Goal: Task Accomplishment & Management: Complete application form

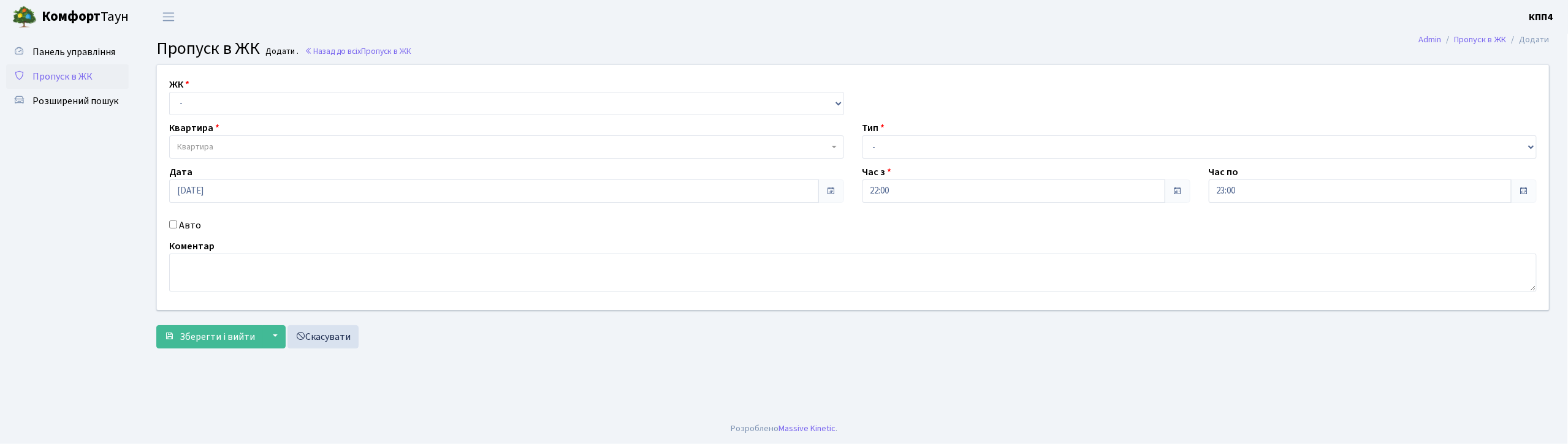
click at [172, 225] on input "Авто" at bounding box center [173, 224] width 8 height 8
checkbox input "true"
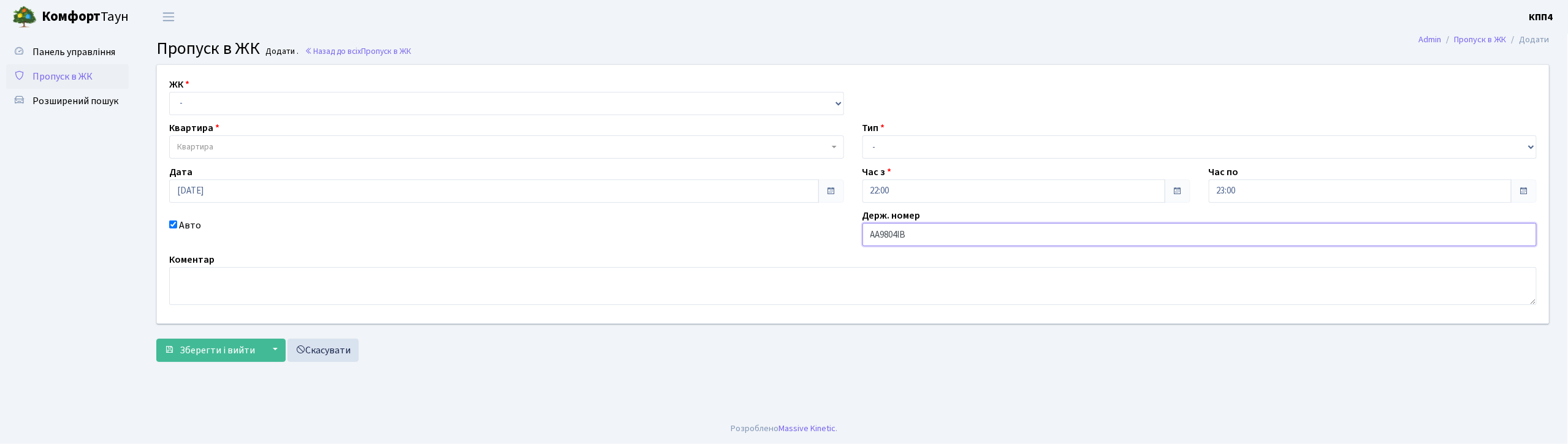
type input "АА9804ІВ"
click at [293, 106] on select "- КТ, вул. Регенераторна, 4 КТ2, просп. [STREET_ADDRESS] [STREET_ADDRESS] [PERS…" at bounding box center [506, 103] width 675 height 23
select select "271"
click at [169, 92] on select "- КТ, вул. Регенераторна, 4 КТ2, просп. [STREET_ADDRESS] [STREET_ADDRESS] [PERS…" at bounding box center [506, 103] width 675 height 23
select select
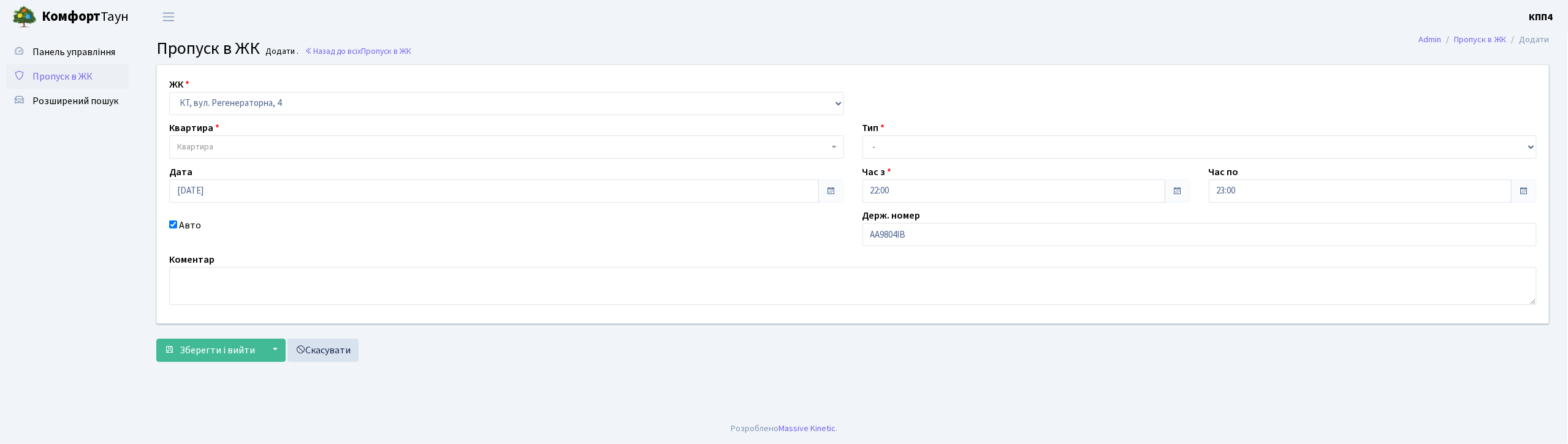
click at [293, 152] on span "Квартира" at bounding box center [503, 147] width 652 height 12
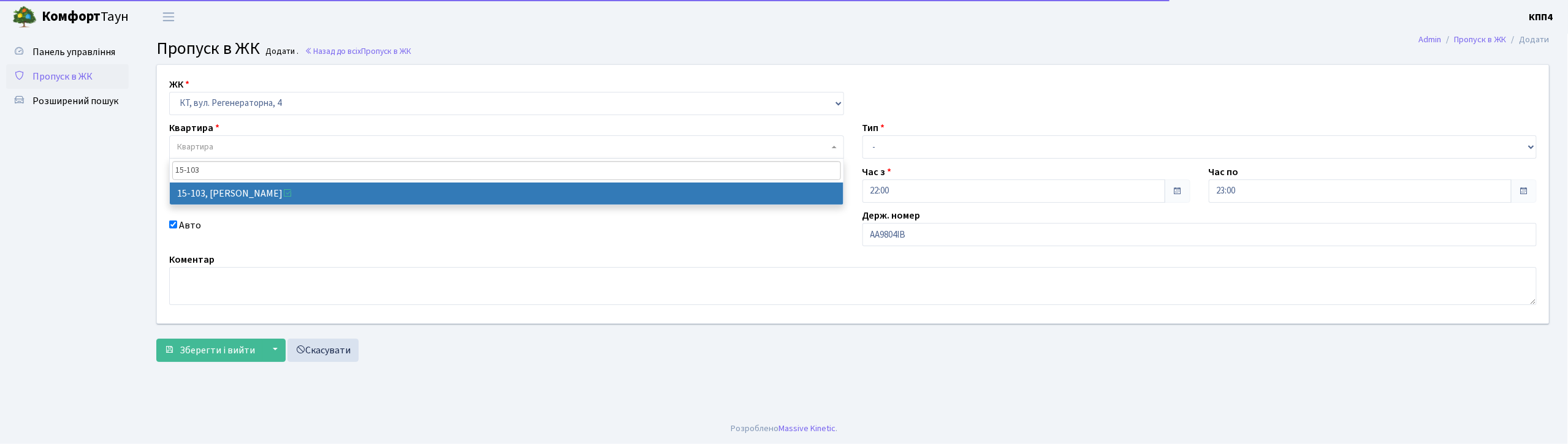
type input "15-103"
select select "8878"
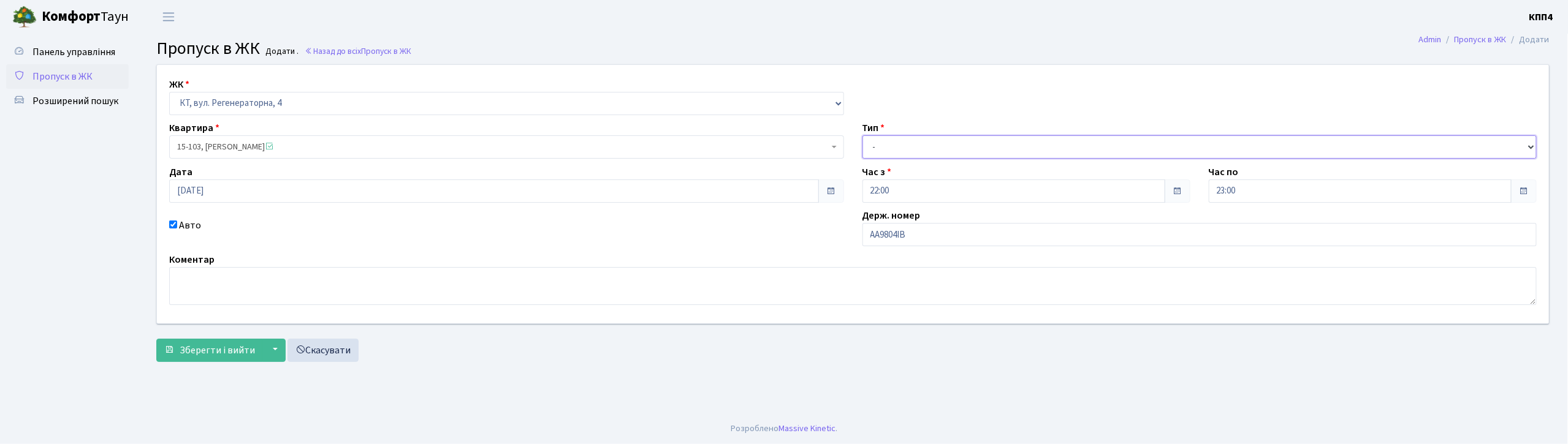
click at [886, 145] on select "- Доставка Таксі Гості Сервіс" at bounding box center [1199, 146] width 675 height 23
select select "2"
click at [862, 135] on select "- Доставка Таксі Гості Сервіс" at bounding box center [1199, 146] width 675 height 23
click at [216, 351] on span "Зберегти і вийти" at bounding box center [217, 350] width 76 height 14
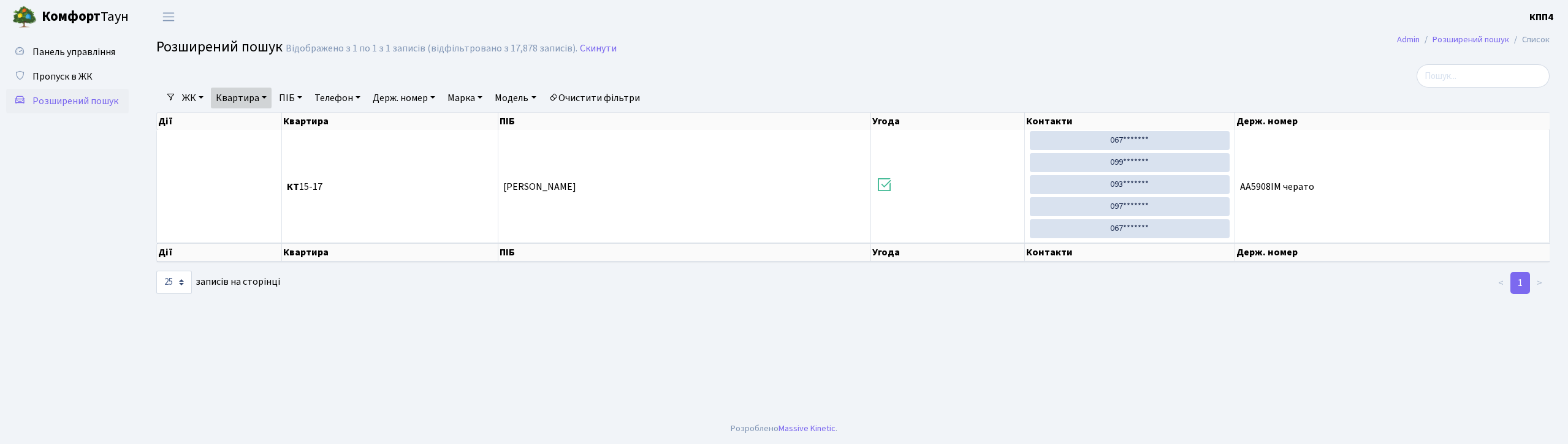
select select "25"
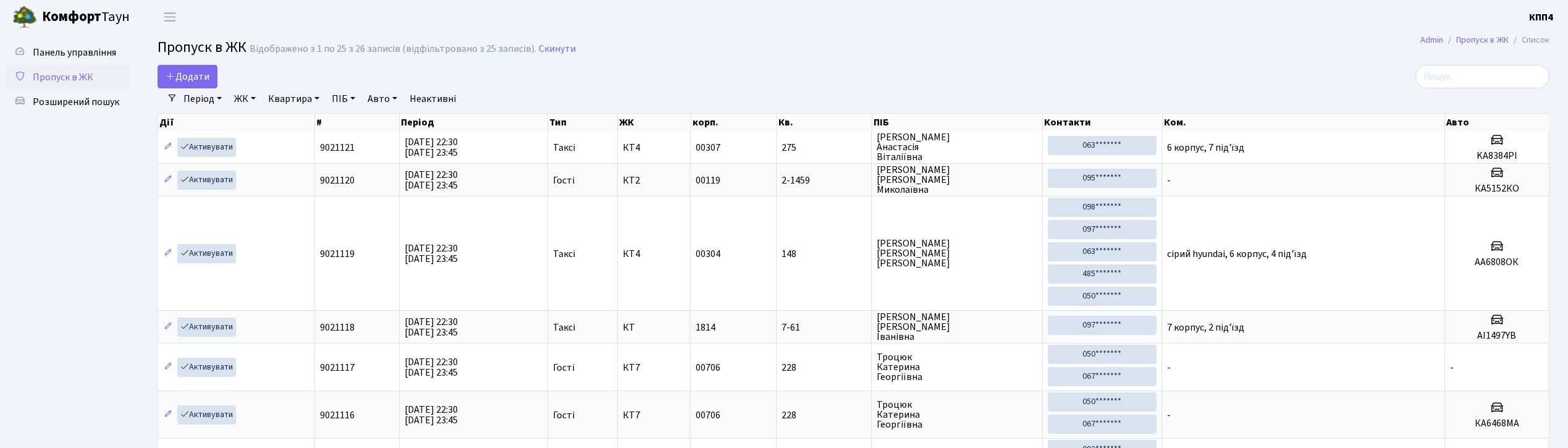
select select "25"
click at [1456, 77] on input "search" at bounding box center [1482, 76] width 134 height 23
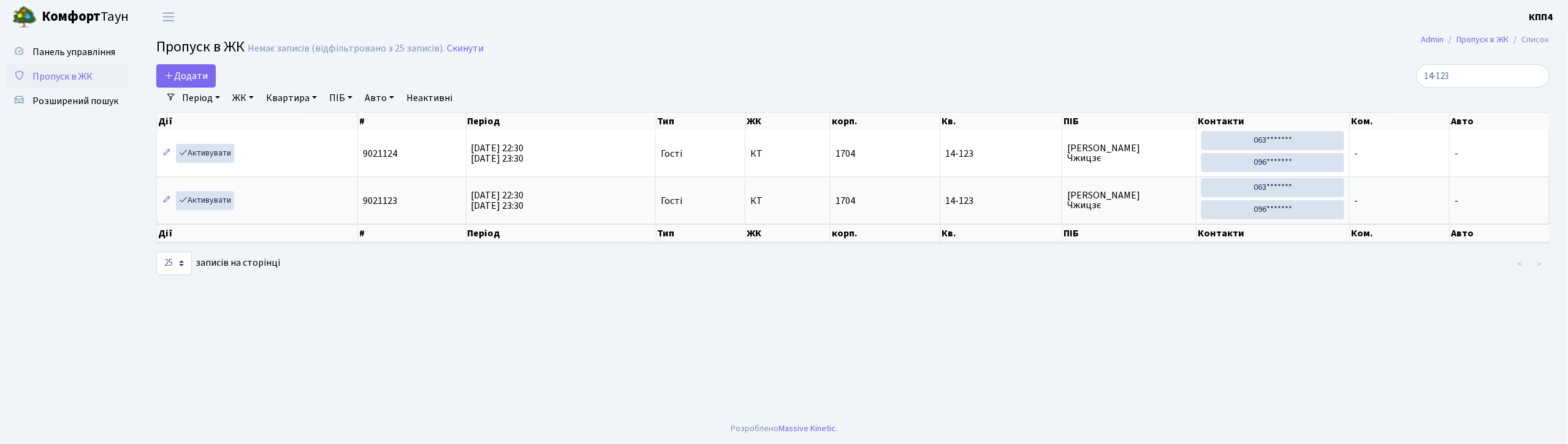
type input "14-123"
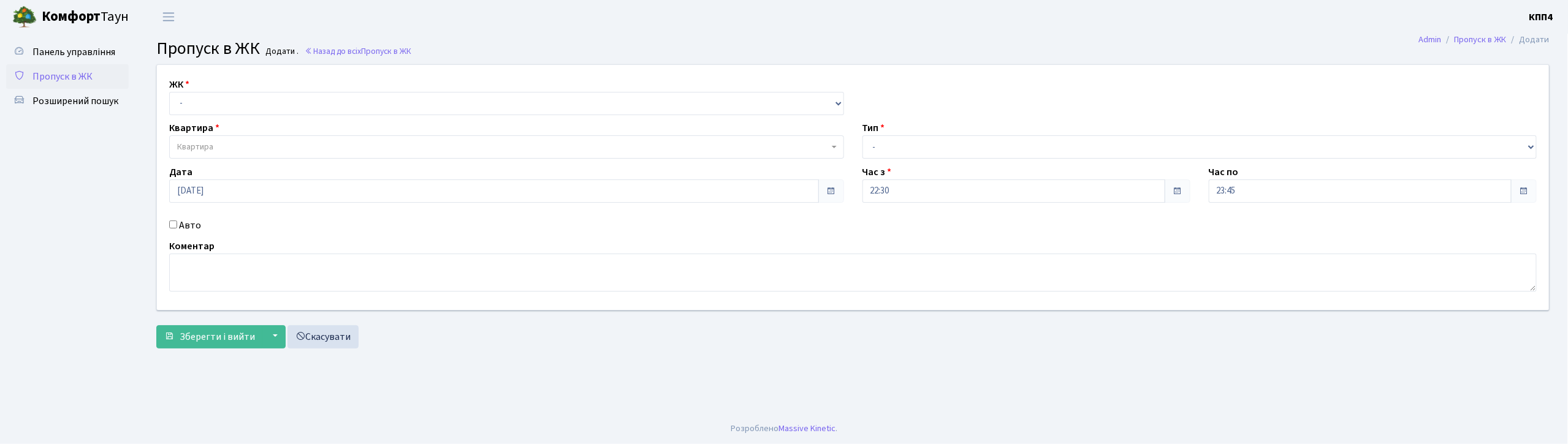
click at [170, 227] on input "Авто" at bounding box center [173, 224] width 8 height 8
checkbox input "true"
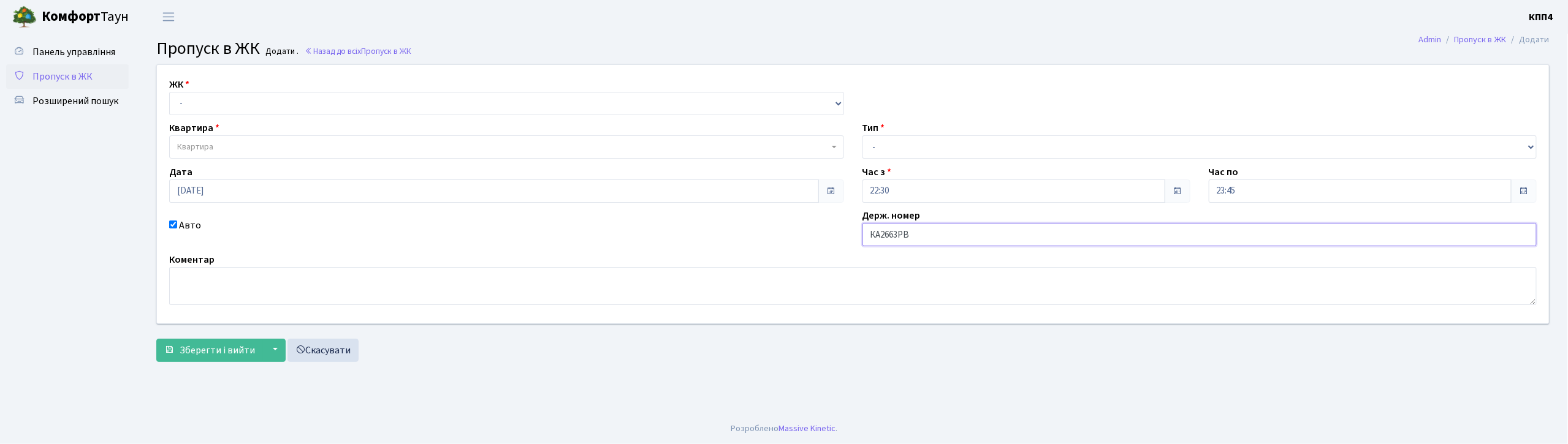
type input "КА2663РВ"
click at [495, 99] on select "- КТ, вул. Регенераторна, 4 КТ2, просп. [STREET_ADDRESS] [STREET_ADDRESS] [PERS…" at bounding box center [506, 103] width 675 height 23
select select "271"
click at [169, 92] on select "- КТ, вул. Регенераторна, 4 КТ2, просп. [STREET_ADDRESS] [STREET_ADDRESS] [PERS…" at bounding box center [506, 103] width 675 height 23
select select
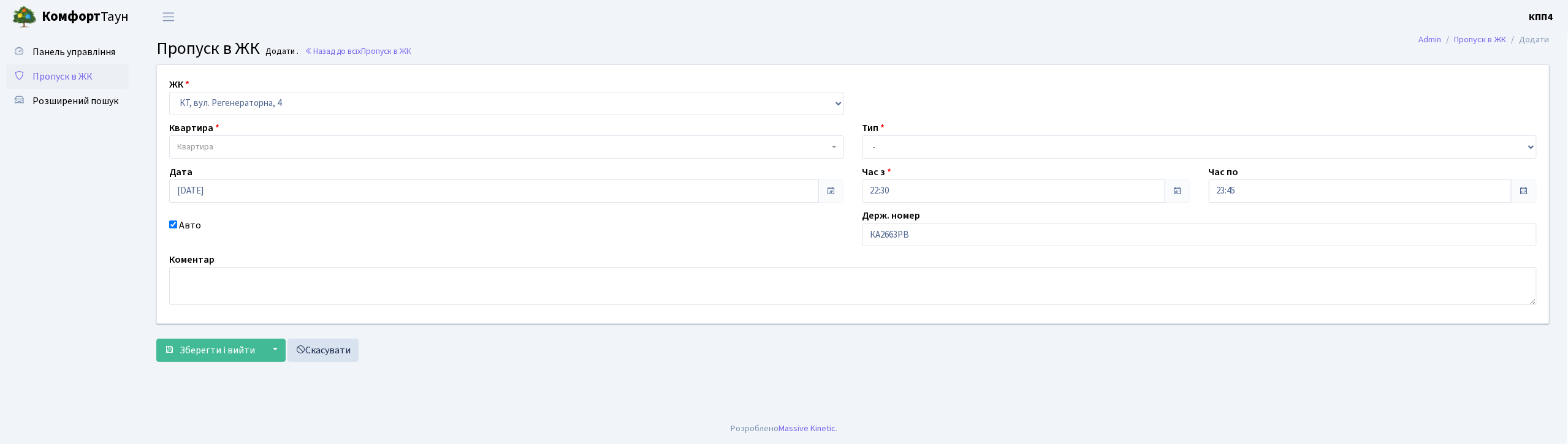
click at [496, 148] on span "Квартира" at bounding box center [503, 147] width 652 height 12
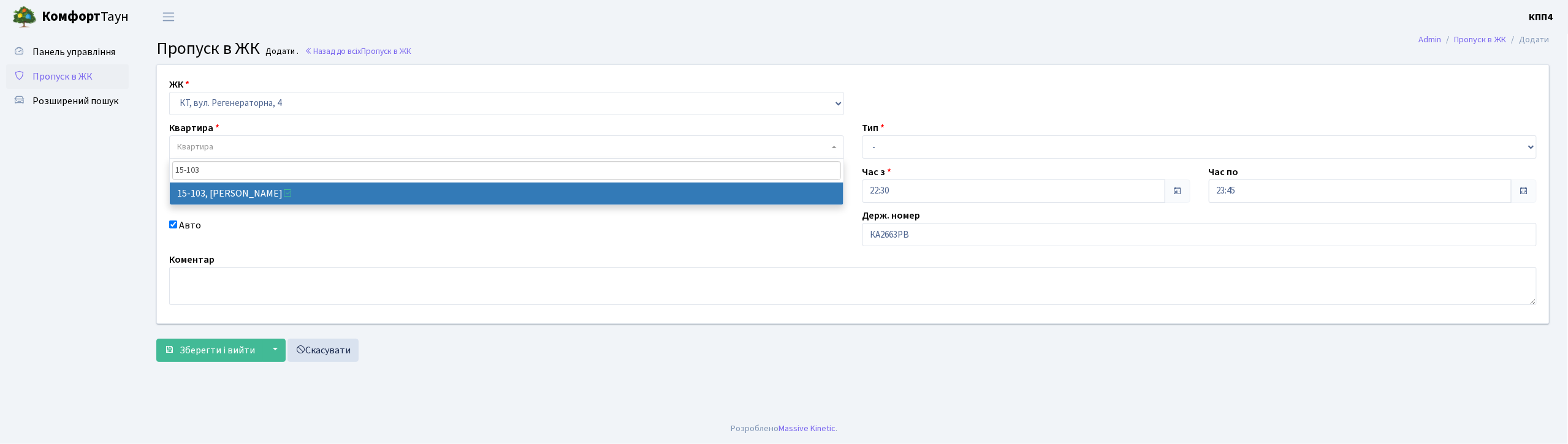
type input "15-103"
select select "8878"
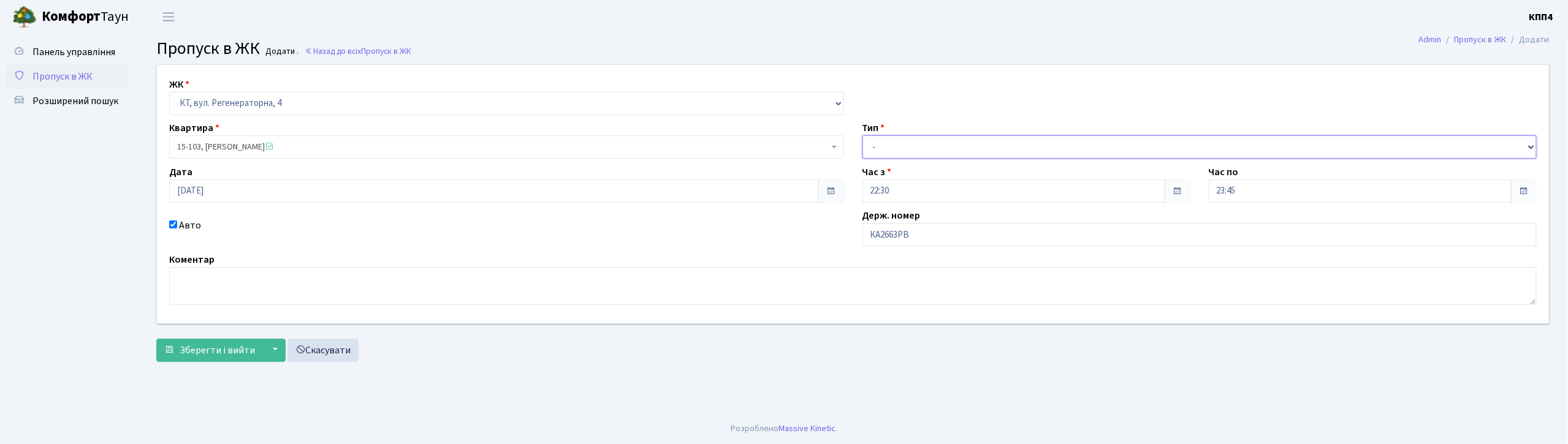
drag, startPoint x: 928, startPoint y: 145, endPoint x: 928, endPoint y: 152, distance: 7.0
click at [928, 145] on select "- Доставка Таксі Гості Сервіс" at bounding box center [1199, 146] width 675 height 23
select select "2"
click at [862, 135] on select "- Доставка Таксі Гості Сервіс" at bounding box center [1199, 146] width 675 height 23
click at [232, 340] on button "Зберегти і вийти" at bounding box center [209, 350] width 106 height 23
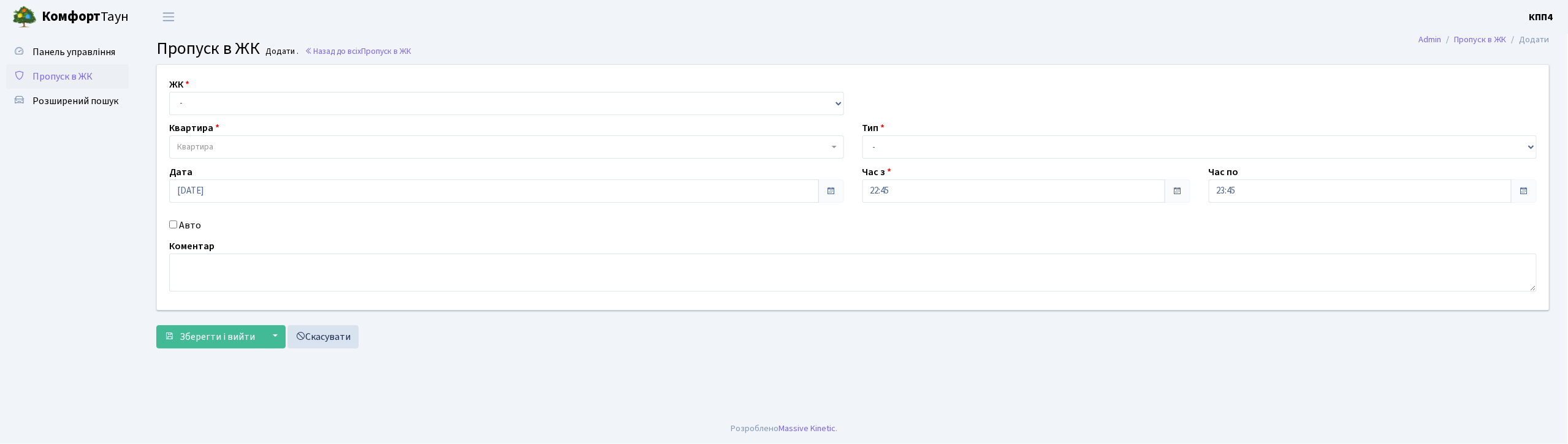
click at [172, 225] on input "Авто" at bounding box center [173, 224] width 8 height 8
checkbox input "true"
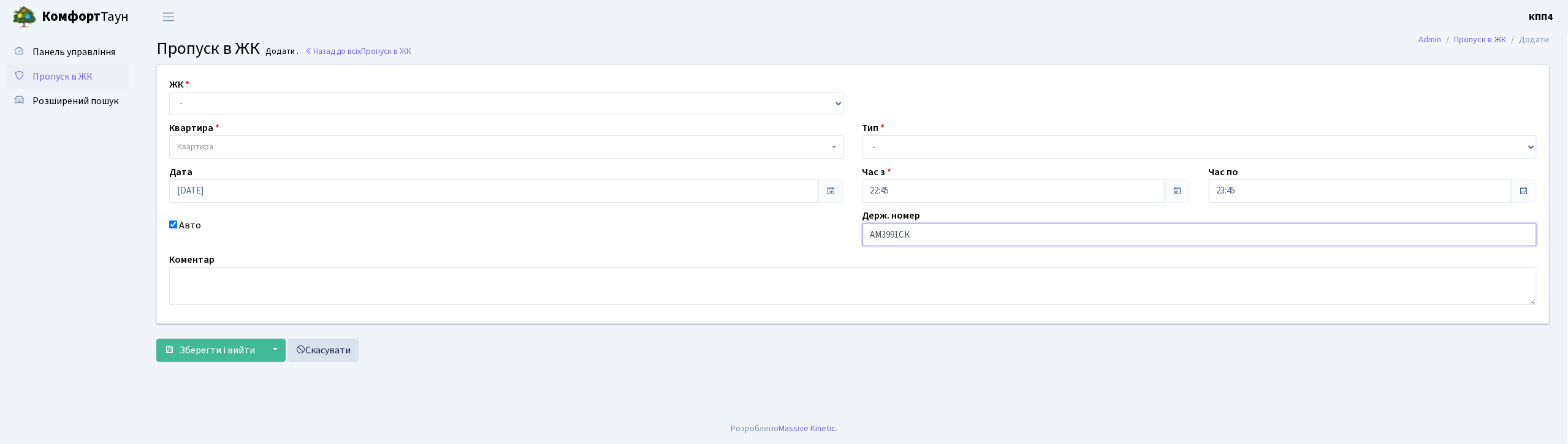
type input "АМ3991СК"
click at [189, 102] on select "- КТ, вул. Регенераторна, 4 КТ2, просп. [STREET_ADDRESS] [STREET_ADDRESS] [PERS…" at bounding box center [506, 103] width 675 height 23
select select "271"
click at [169, 92] on select "- КТ, вул. Регенераторна, 4 КТ2, просп. Соборності, 17 КТ3, вул. Березнева, 16 …" at bounding box center [506, 103] width 675 height 23
select select
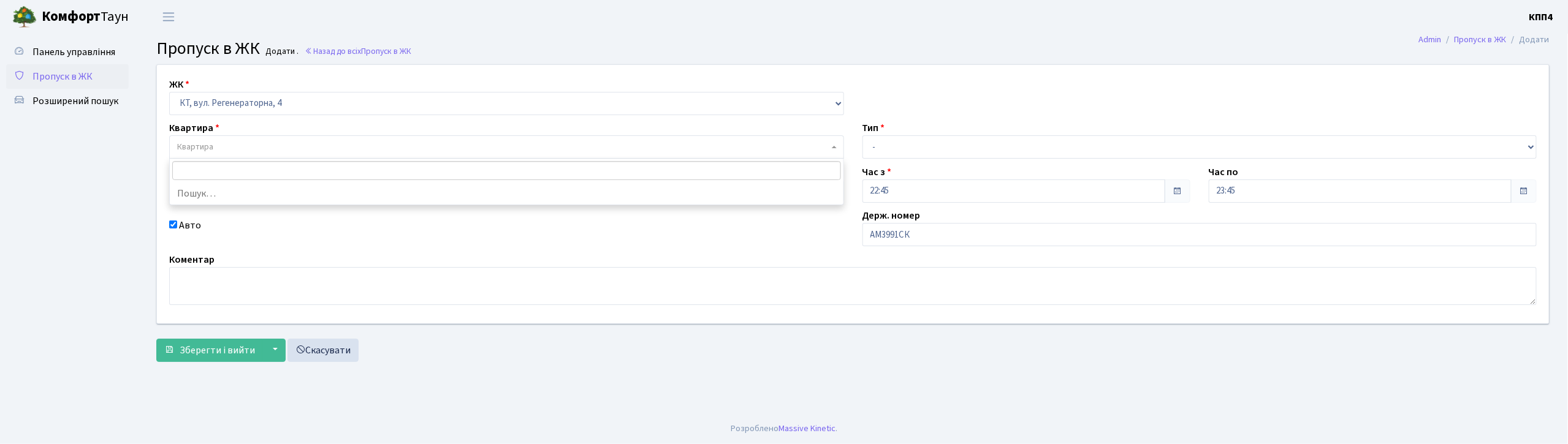
click at [204, 147] on span "Квартира" at bounding box center [195, 147] width 36 height 12
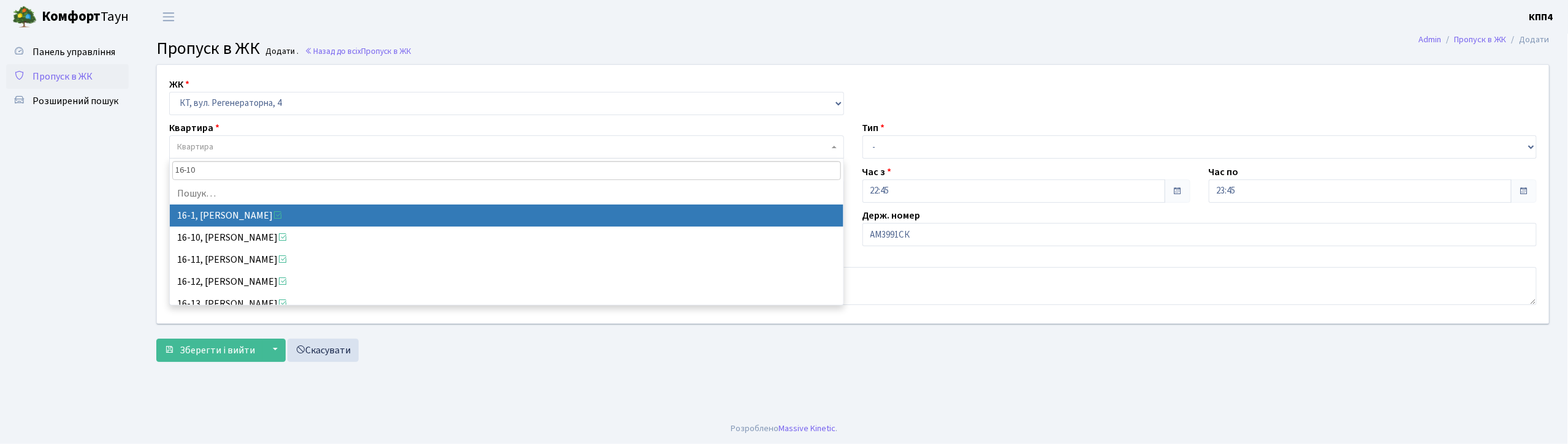
type input "16-104"
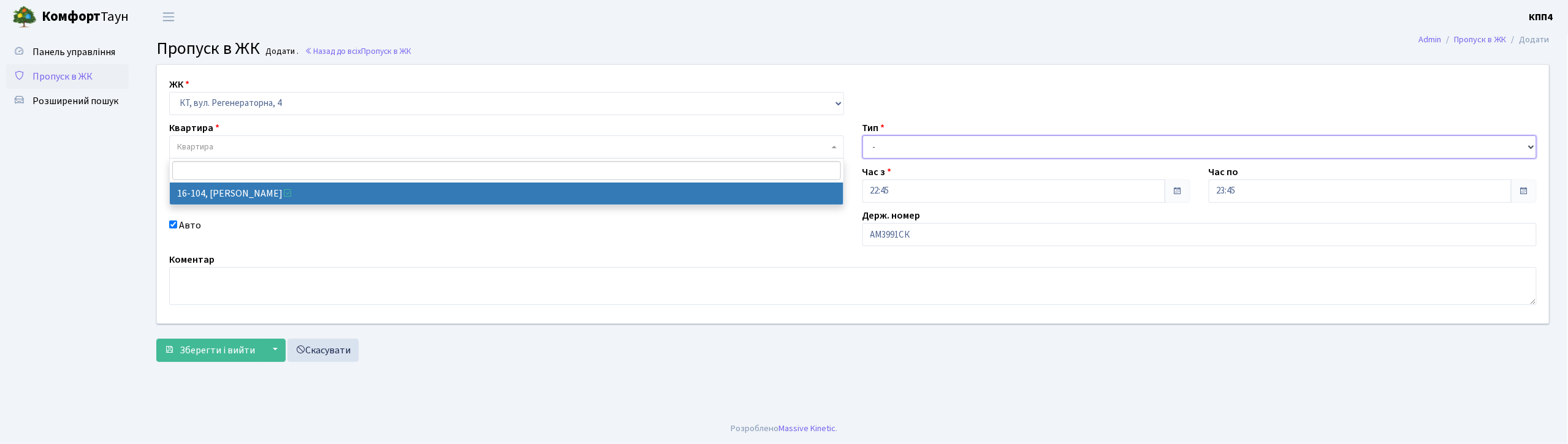
drag, startPoint x: 913, startPoint y: 138, endPoint x: 915, endPoint y: 151, distance: 13.2
click at [913, 139] on select "- Доставка Таксі Гості Сервіс" at bounding box center [1199, 146] width 675 height 23
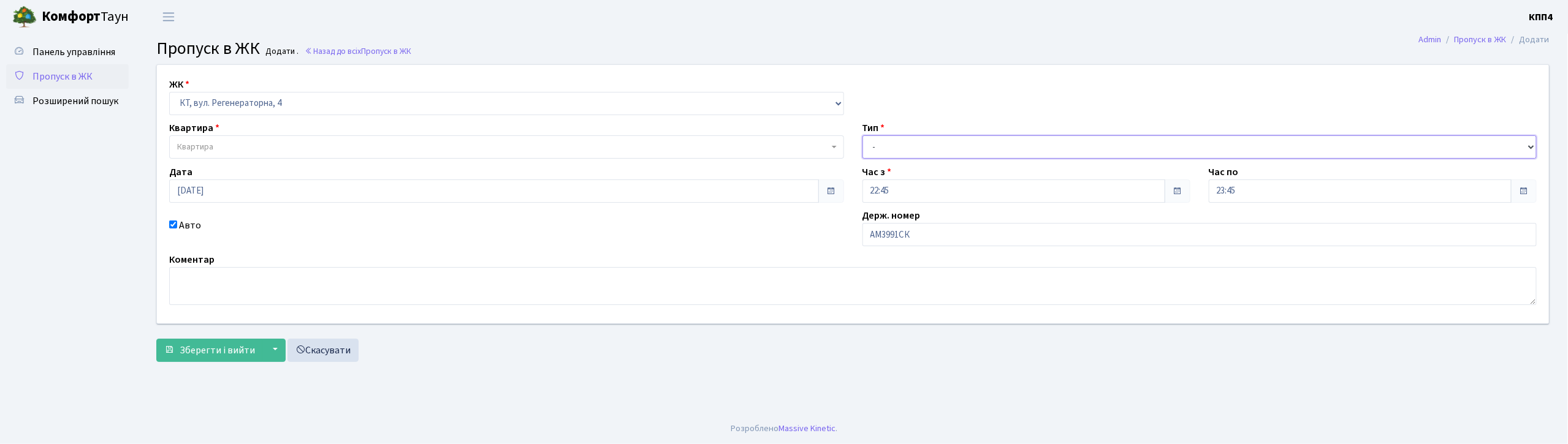
select select "2"
click at [862, 135] on select "- Доставка Таксі Гості Сервіс" at bounding box center [1199, 146] width 675 height 23
click at [227, 356] on span "Зберегти і вийти" at bounding box center [217, 350] width 76 height 14
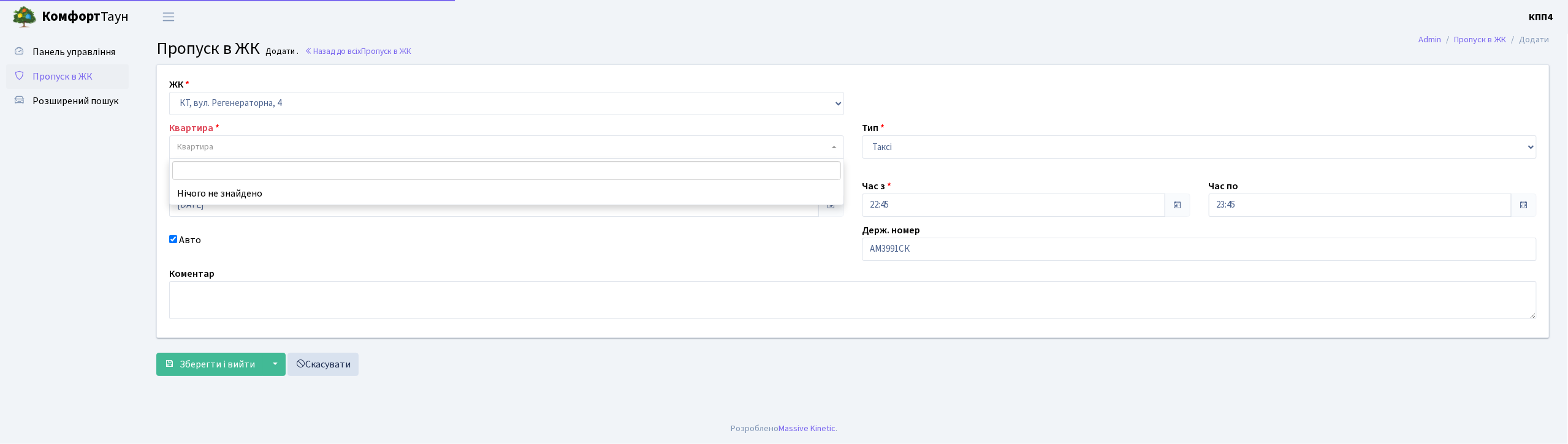
click at [253, 148] on span "Квартира" at bounding box center [503, 147] width 652 height 12
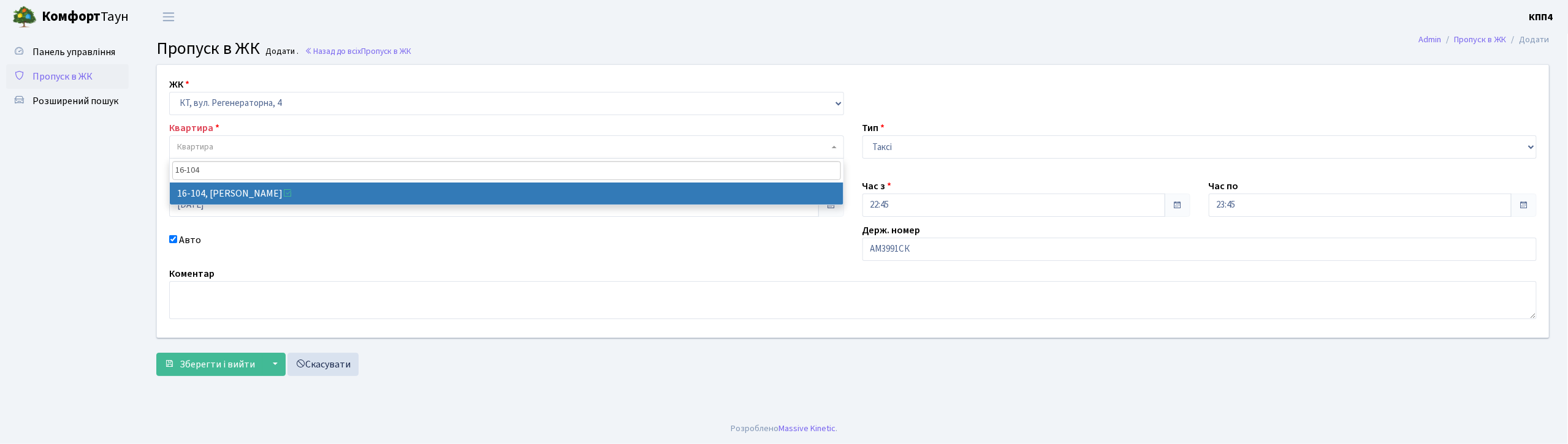
type input "16-104"
select select "8665"
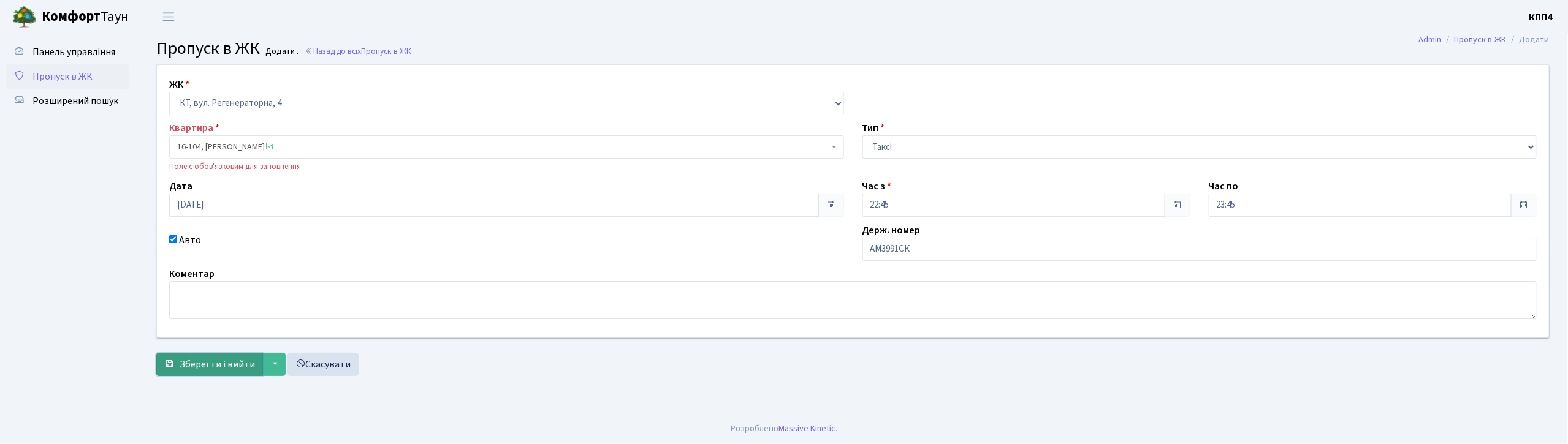
click at [226, 368] on span "Зберегти і вийти" at bounding box center [217, 365] width 76 height 14
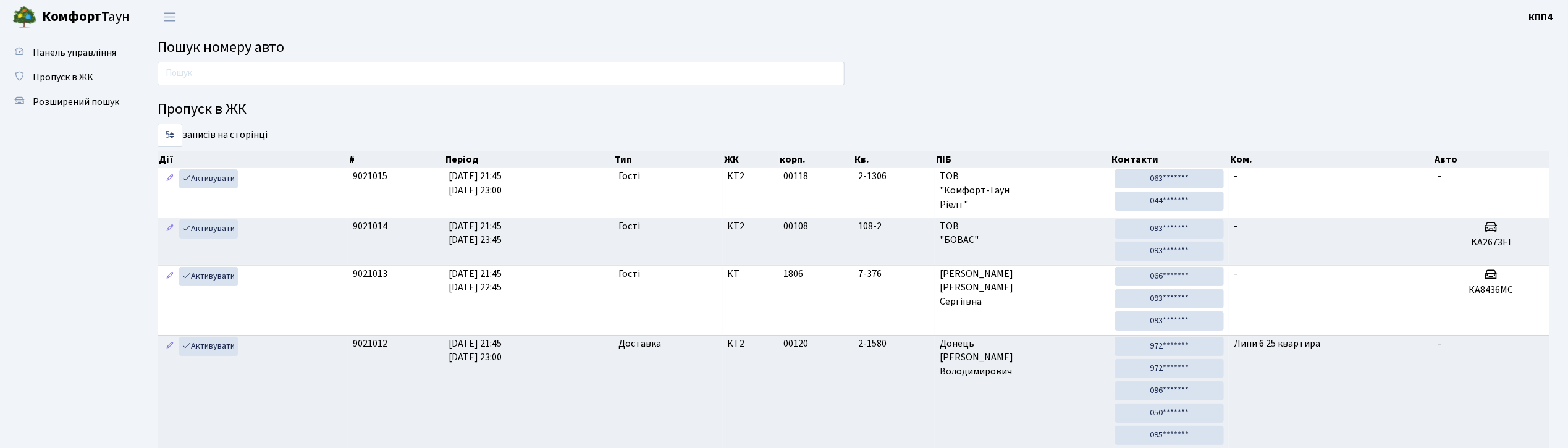
click at [238, 70] on input "text" at bounding box center [501, 73] width 687 height 23
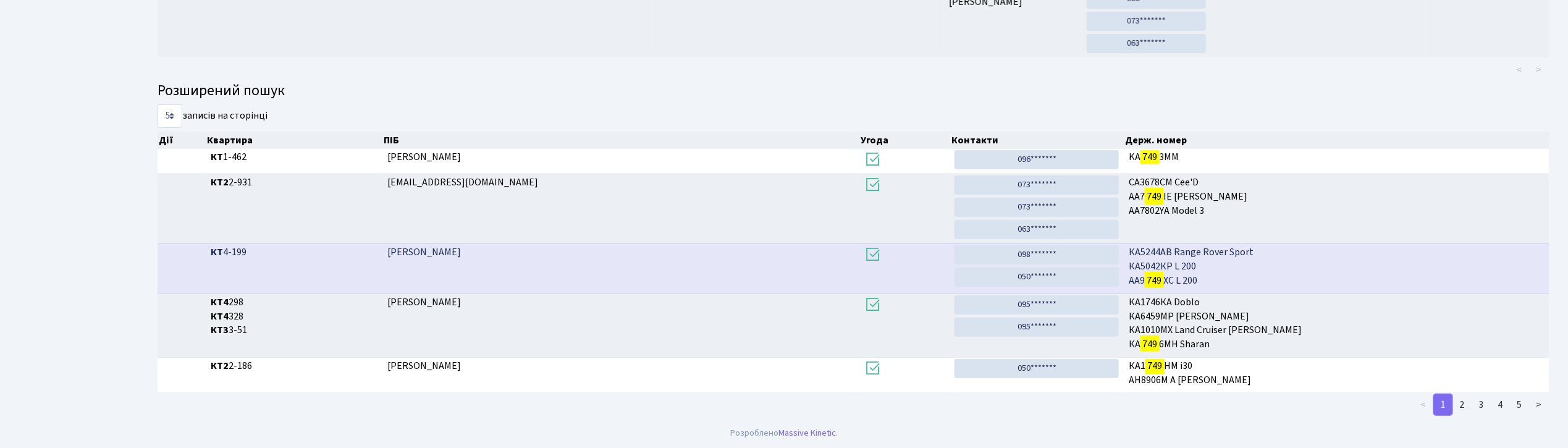
scroll to position [67, 0]
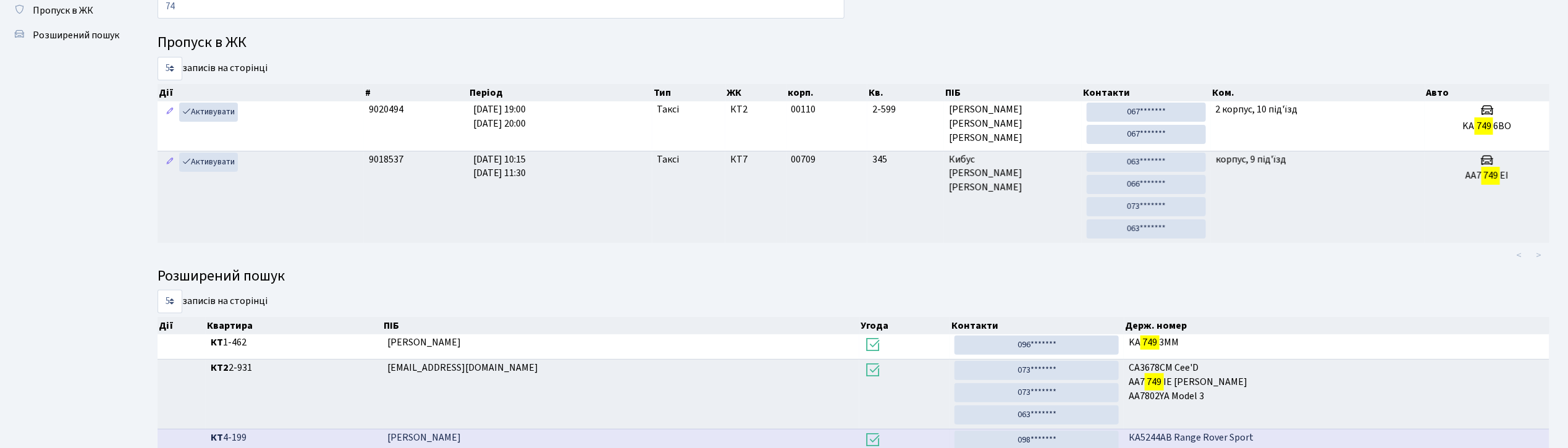
type input "7"
